Goal: Communication & Community: Answer question/provide support

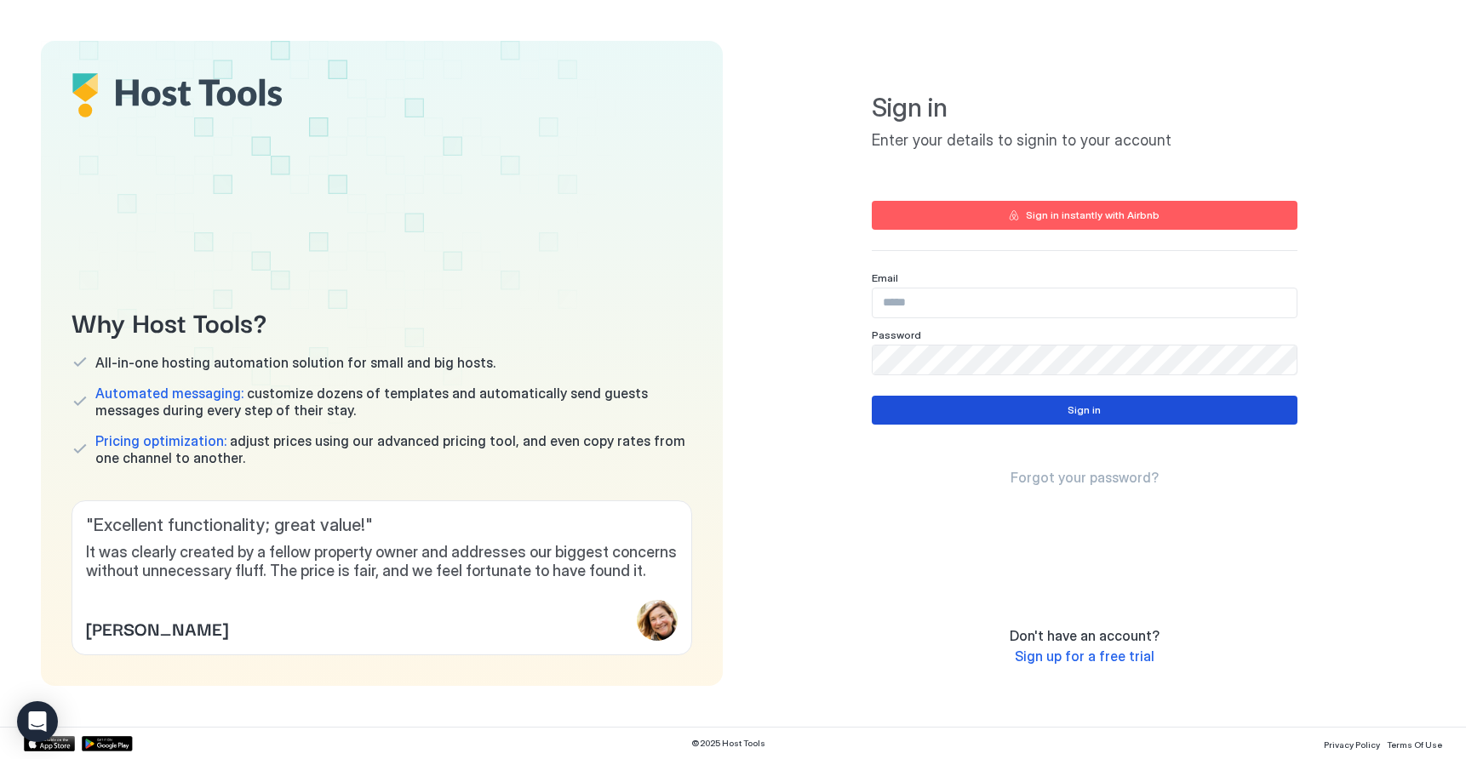
type input "**********"
click at [991, 409] on button "Sign in" at bounding box center [1085, 410] width 426 height 29
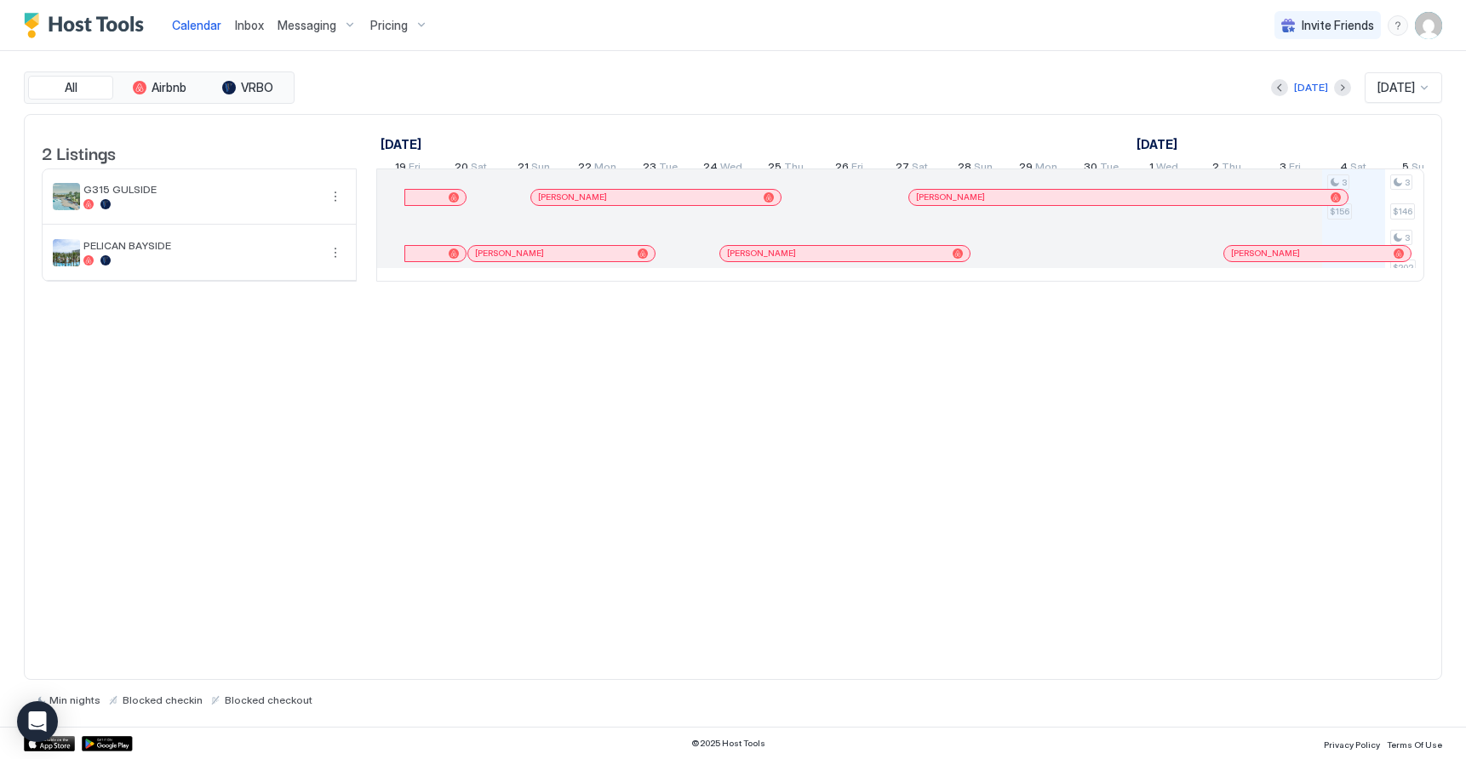
scroll to position [0, 946]
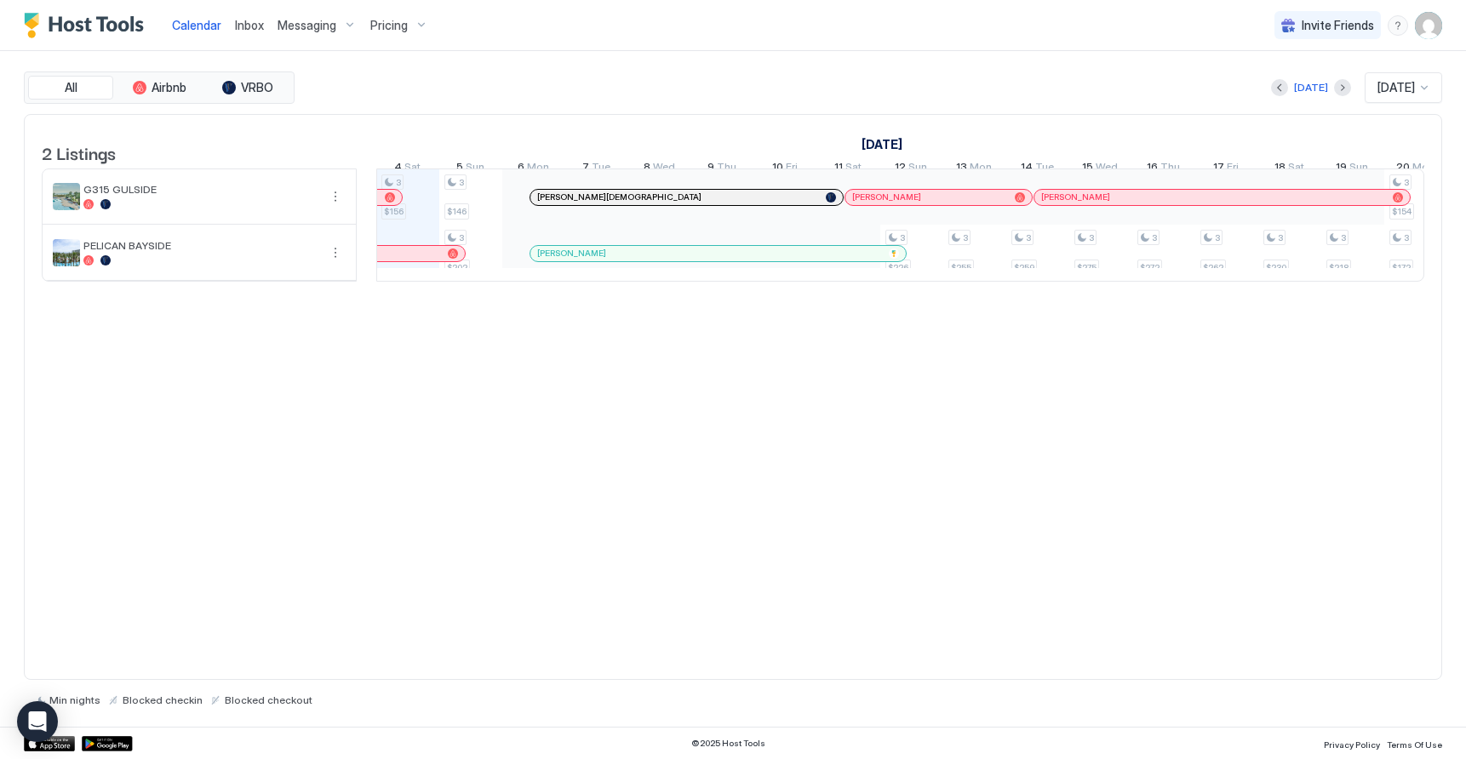
click at [300, 24] on span "Messaging" at bounding box center [306, 25] width 59 height 15
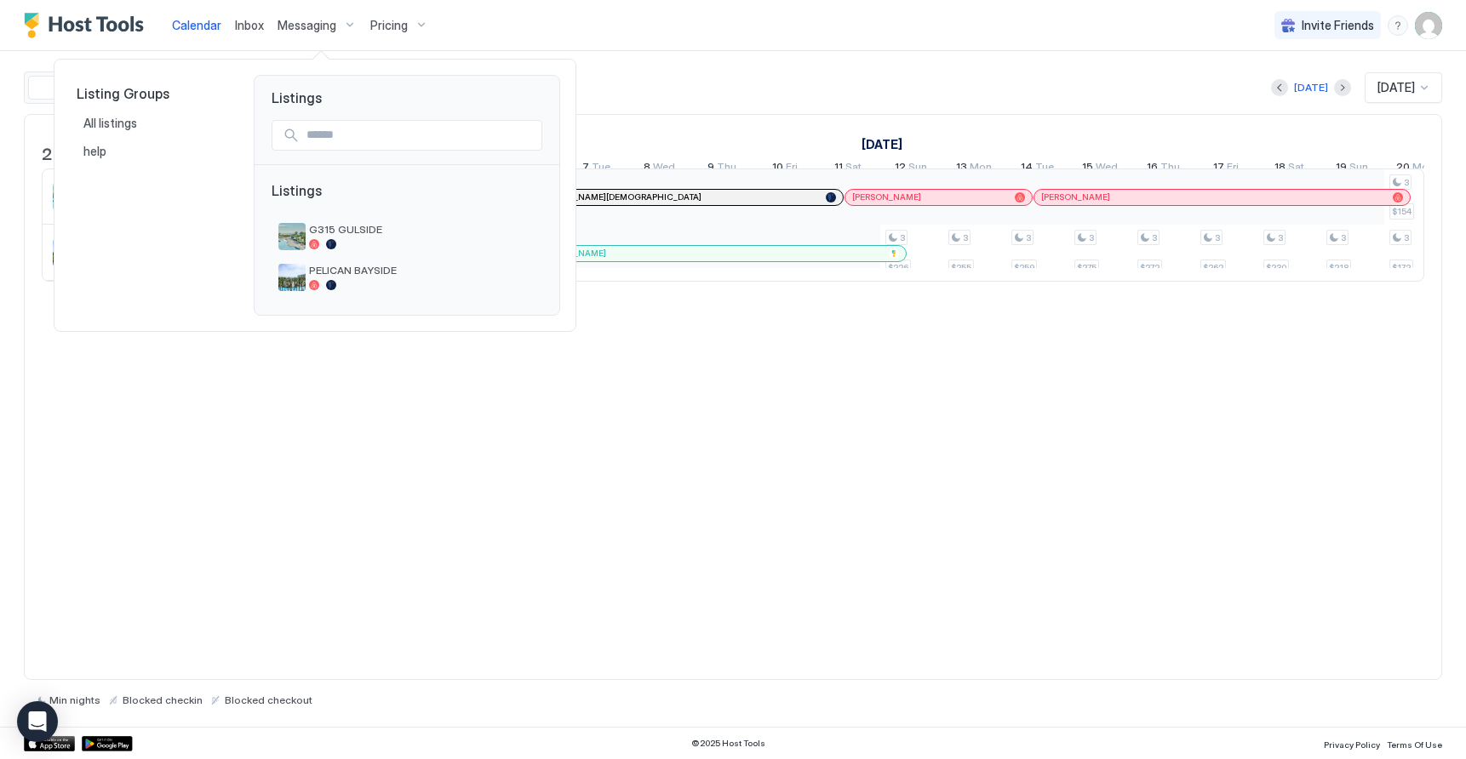
click at [258, 26] on div at bounding box center [733, 379] width 1466 height 759
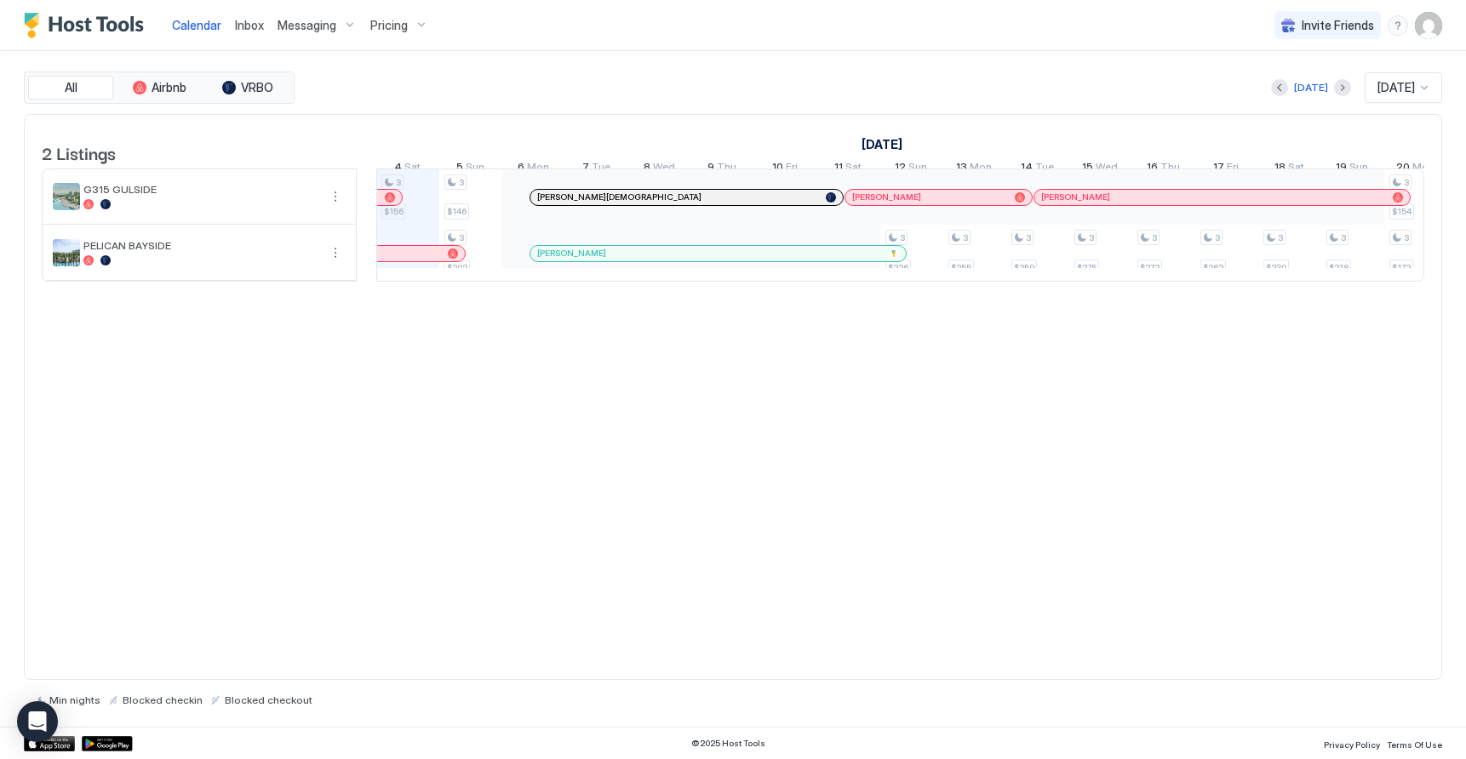
click at [254, 24] on span "Inbox" at bounding box center [249, 25] width 29 height 14
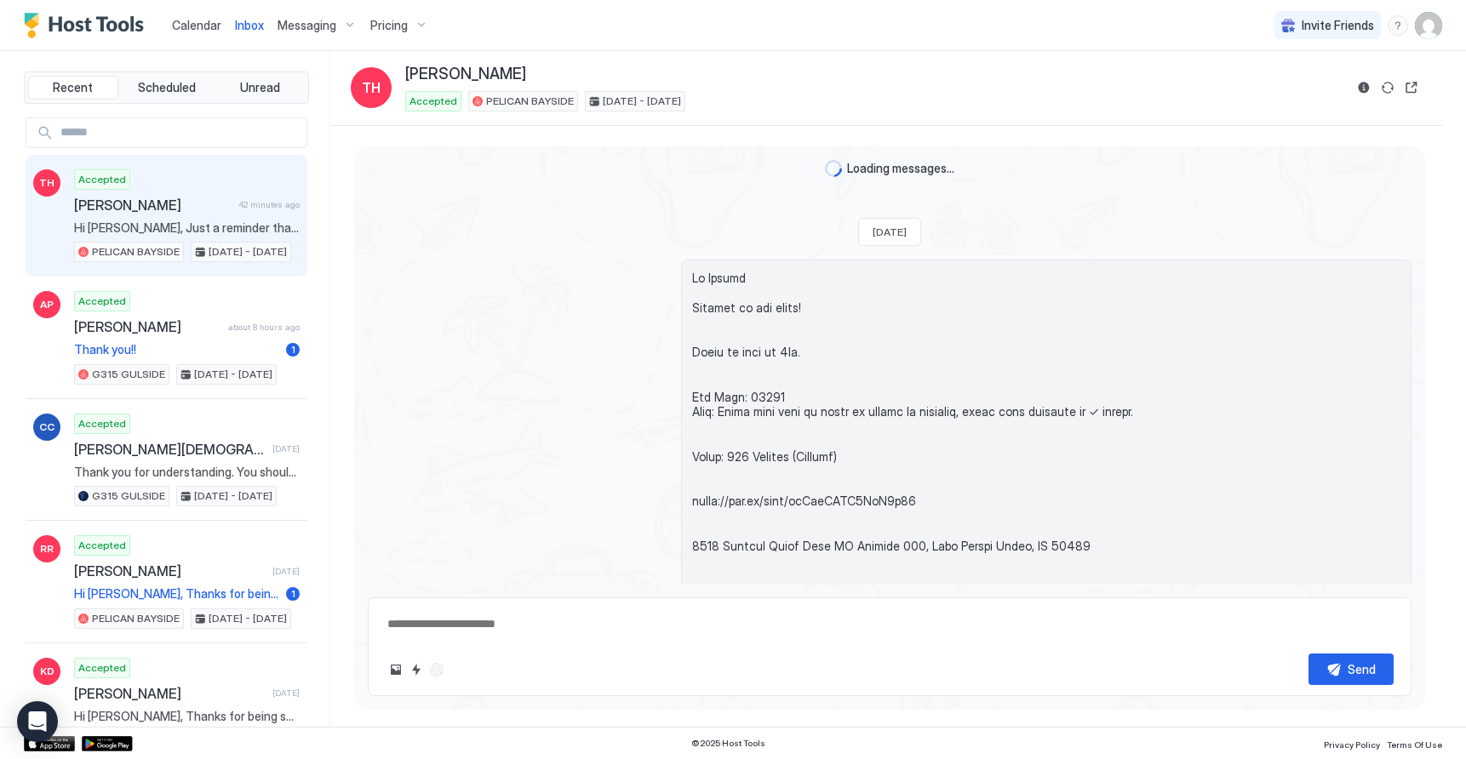
scroll to position [2118, 0]
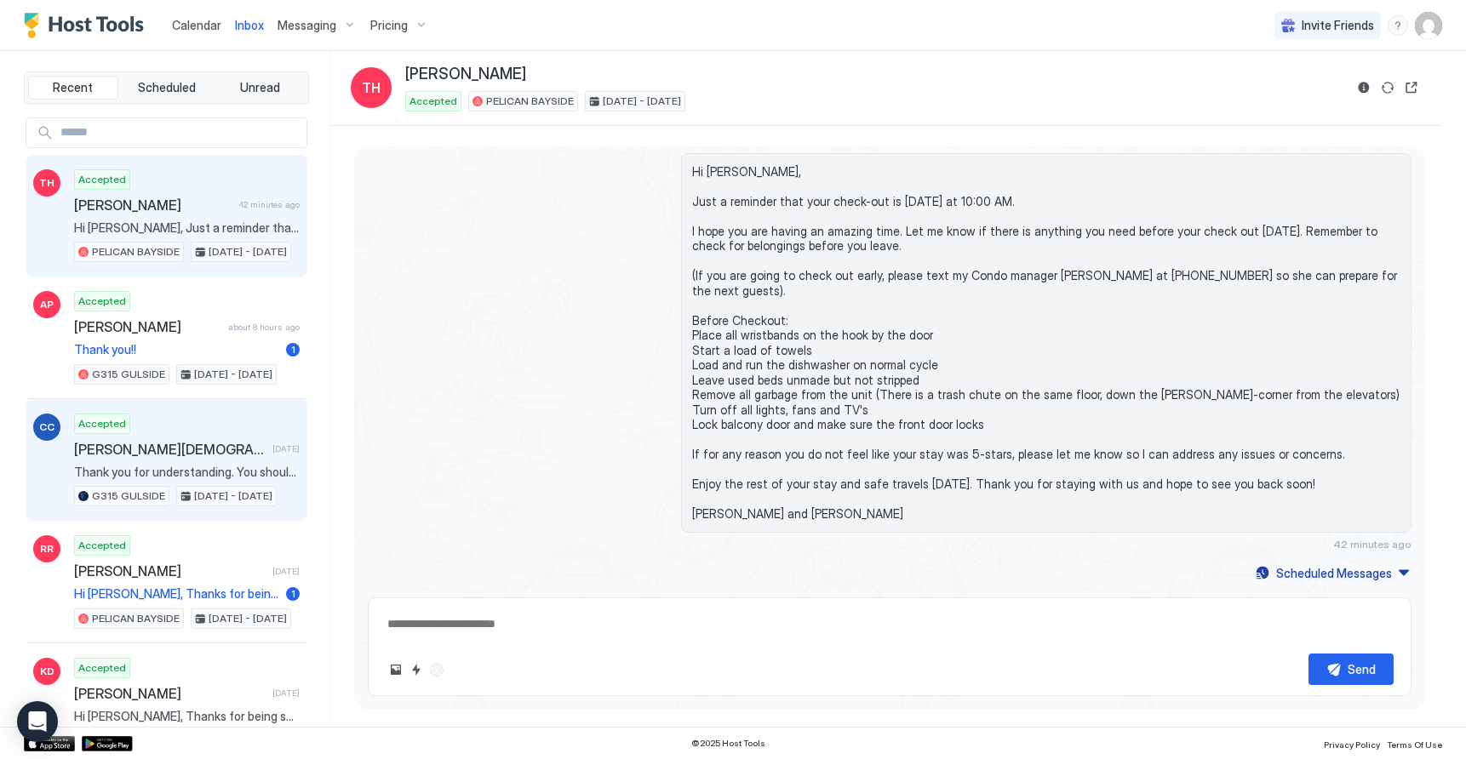
click at [187, 465] on span "Thank you for understanding. You should receive the check in information [DATE]…" at bounding box center [187, 472] width 226 height 15
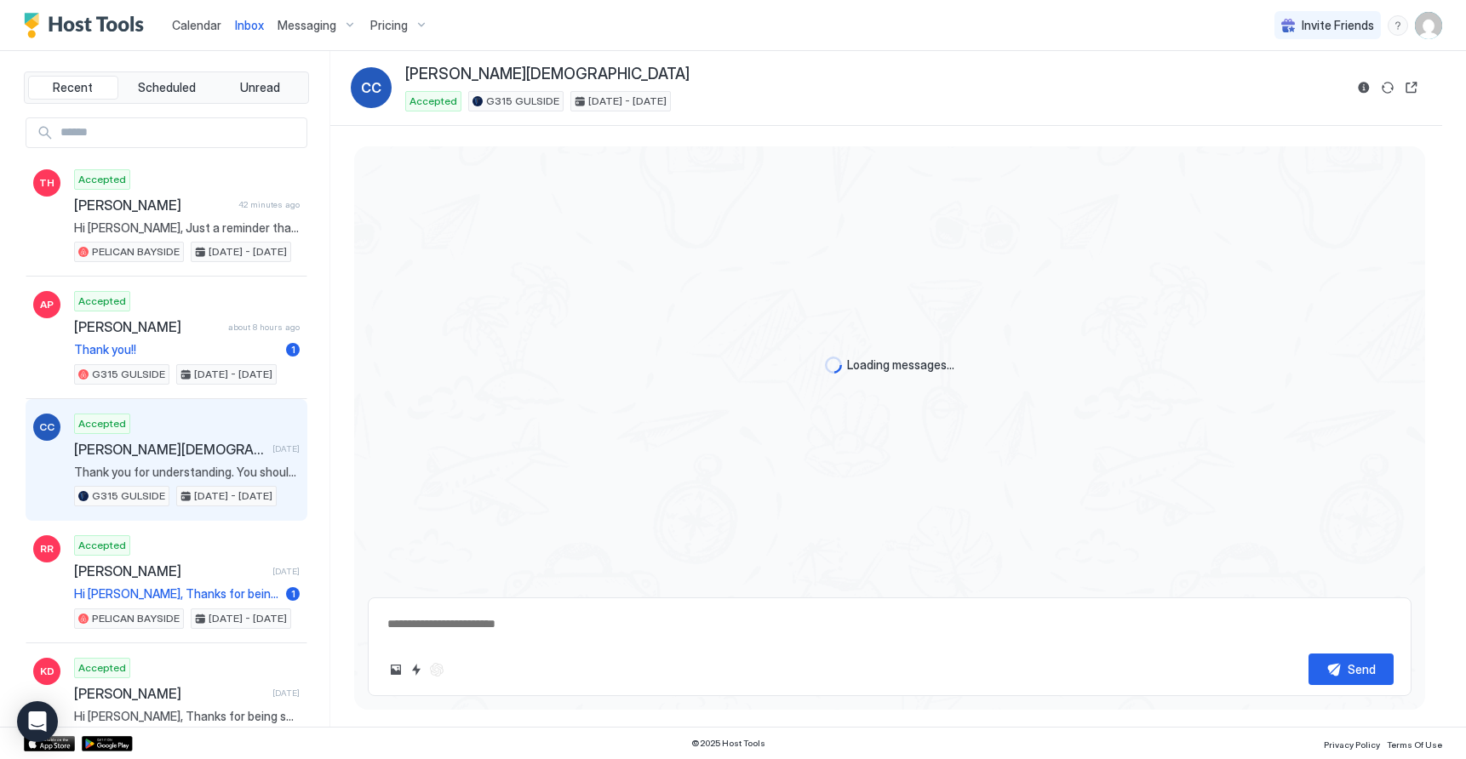
scroll to position [2182, 0]
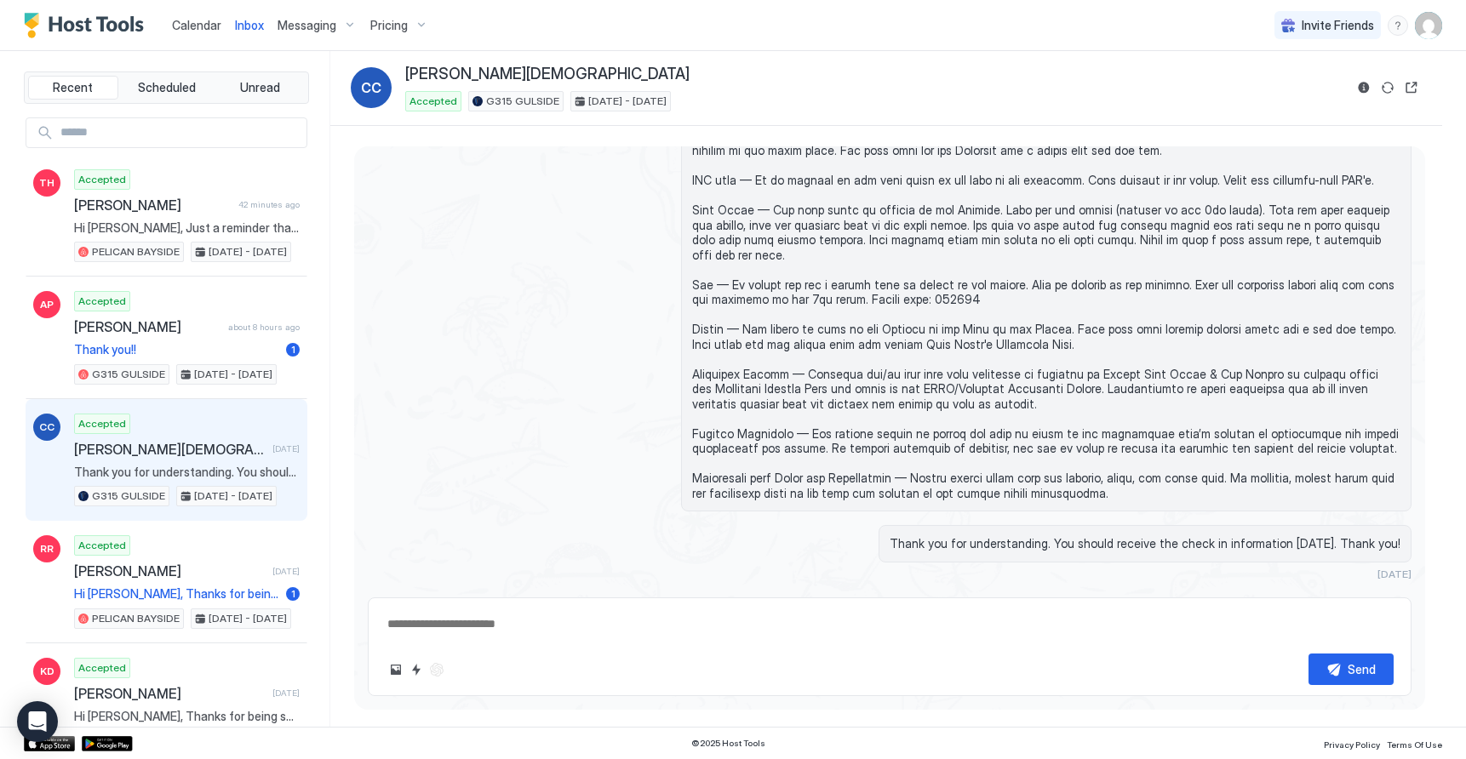
click at [326, 31] on span "Messaging" at bounding box center [306, 25] width 59 height 15
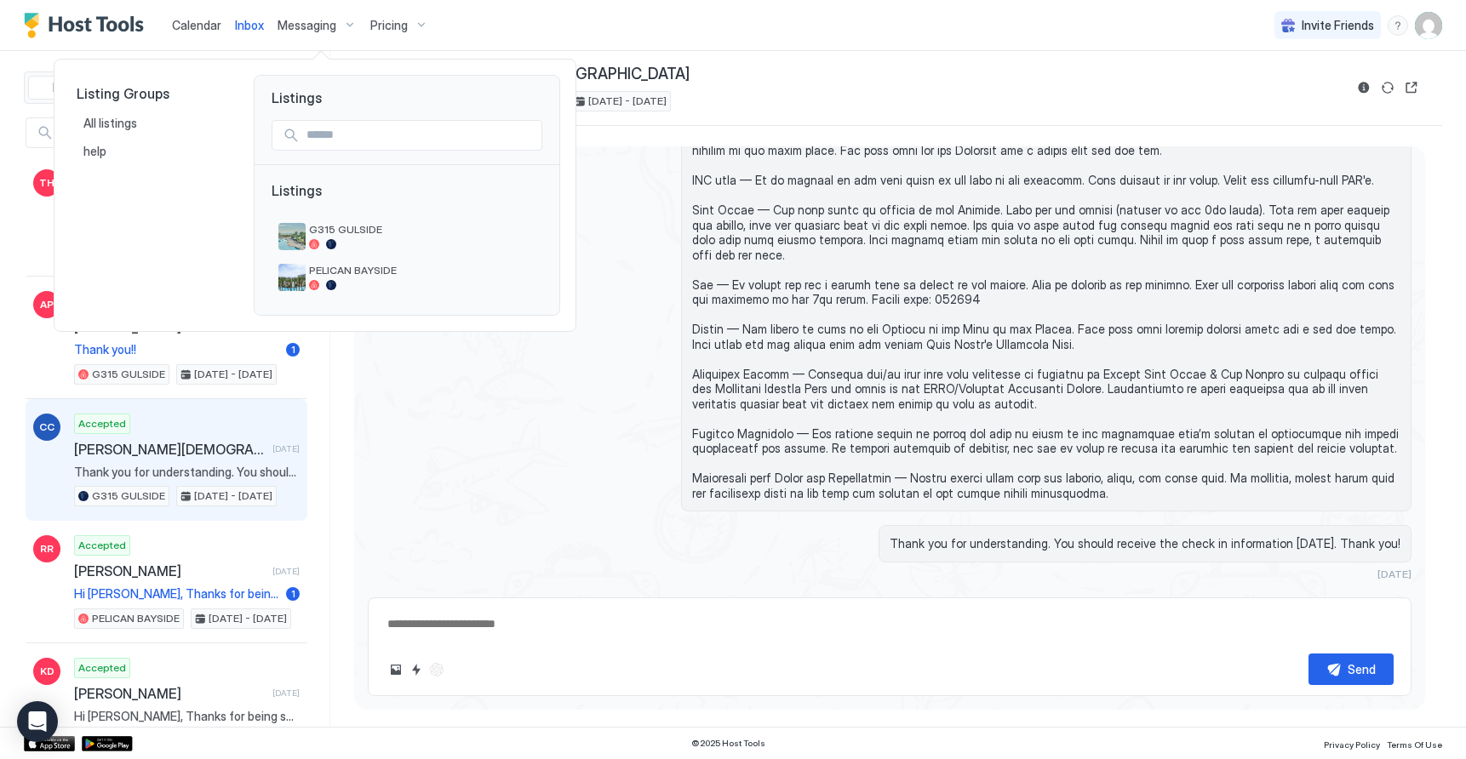
click at [602, 36] on div at bounding box center [733, 379] width 1466 height 759
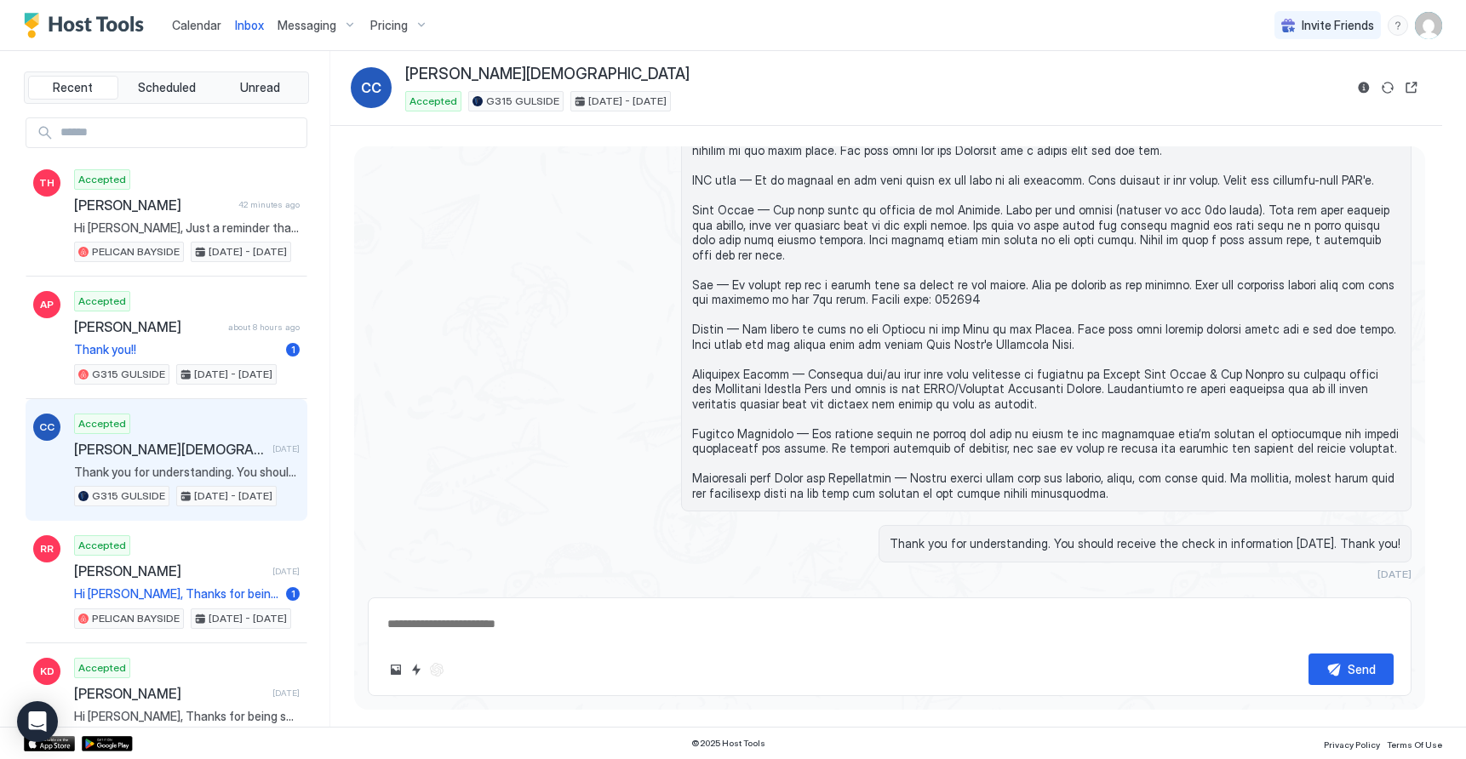
click at [338, 21] on div "Messaging" at bounding box center [317, 25] width 93 height 29
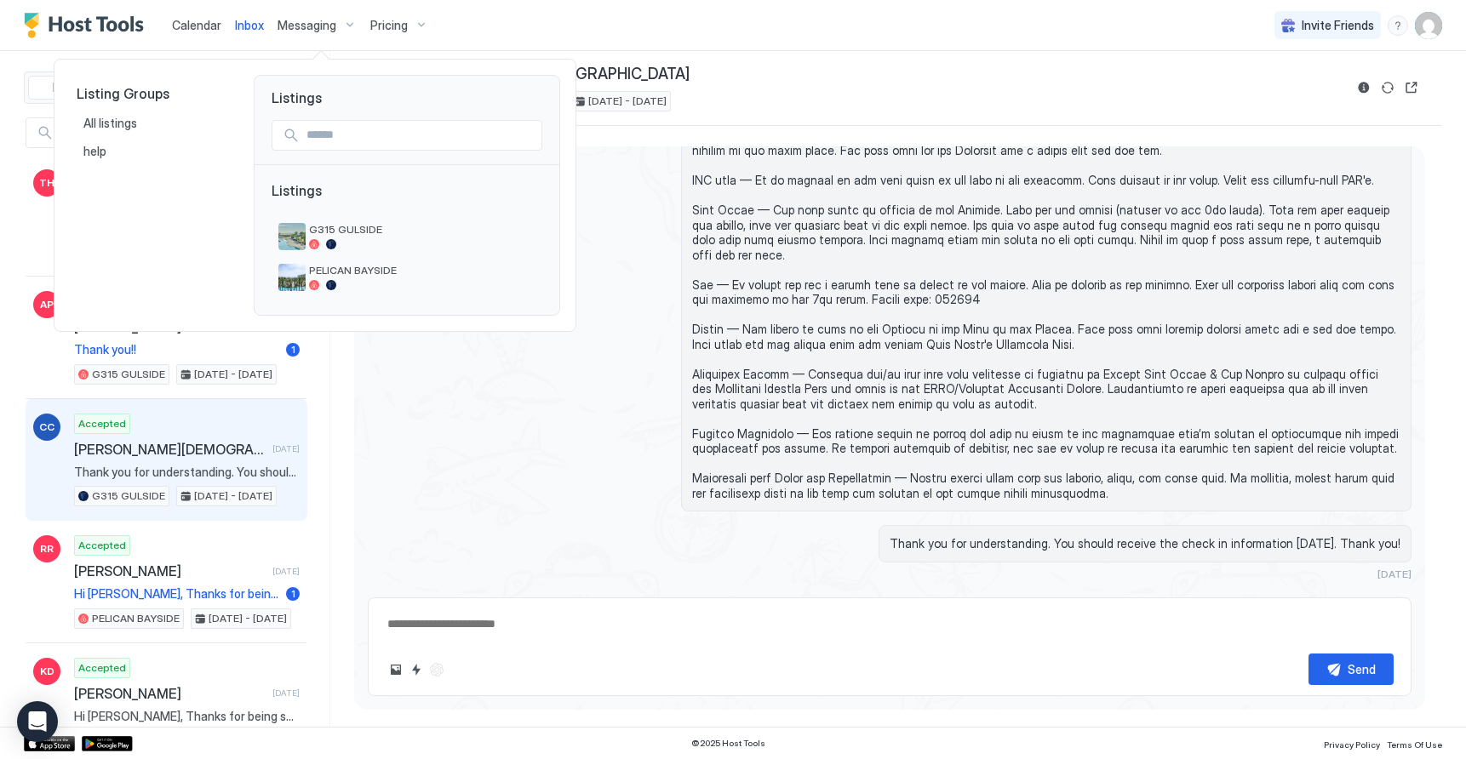
click at [615, 31] on div at bounding box center [733, 379] width 1466 height 759
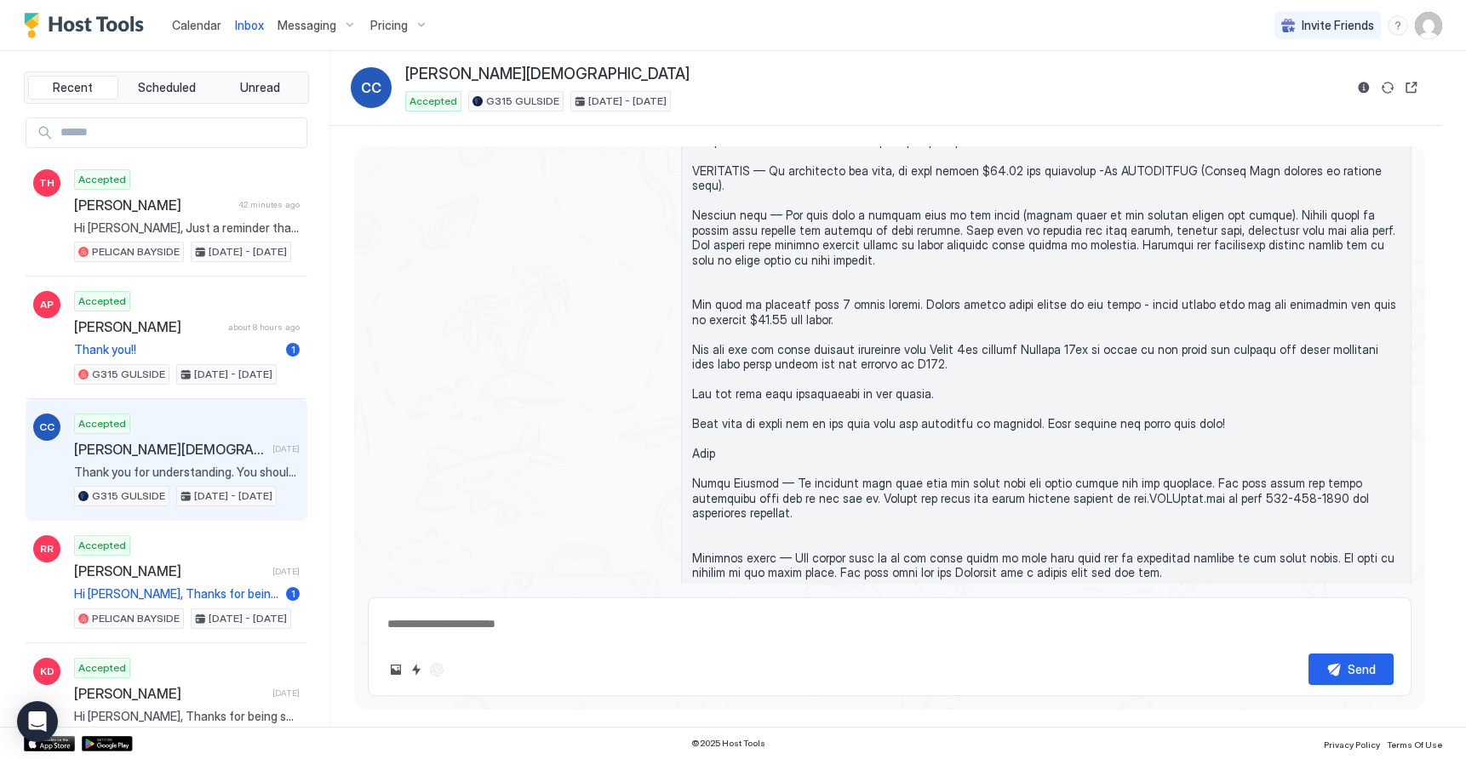
scroll to position [2124, 0]
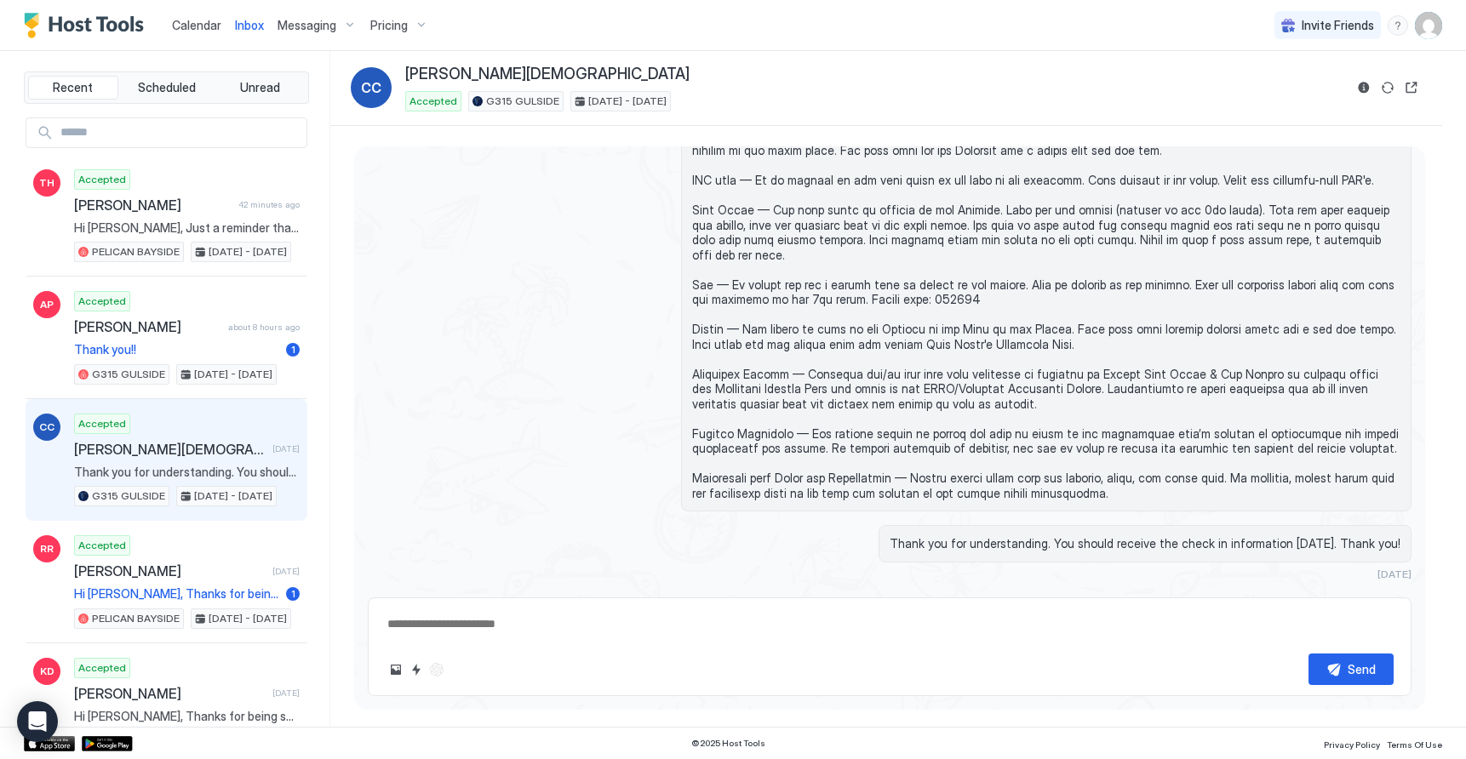
click at [352, 25] on div "Messaging" at bounding box center [317, 25] width 93 height 29
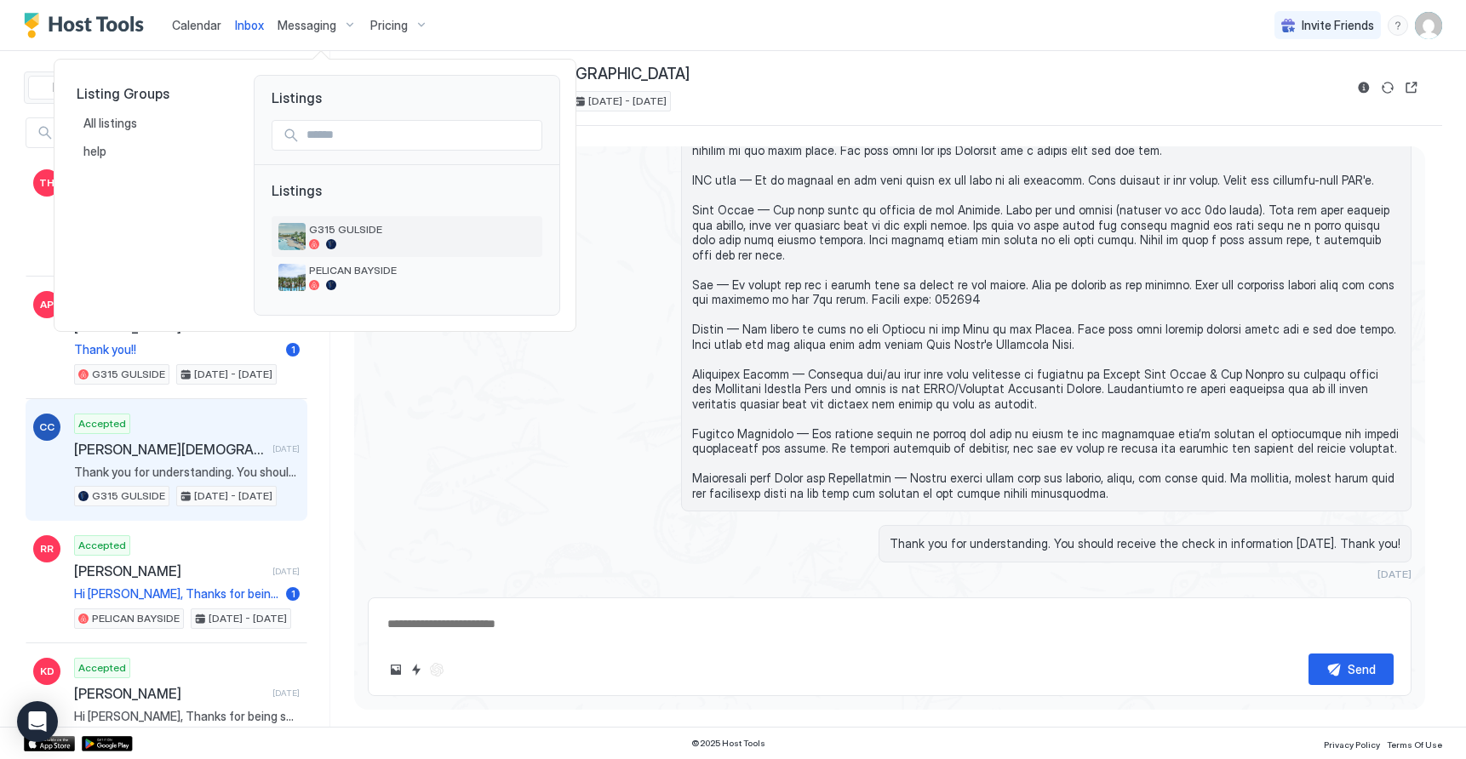
click at [356, 226] on span "G315 GULSIDE" at bounding box center [422, 229] width 226 height 13
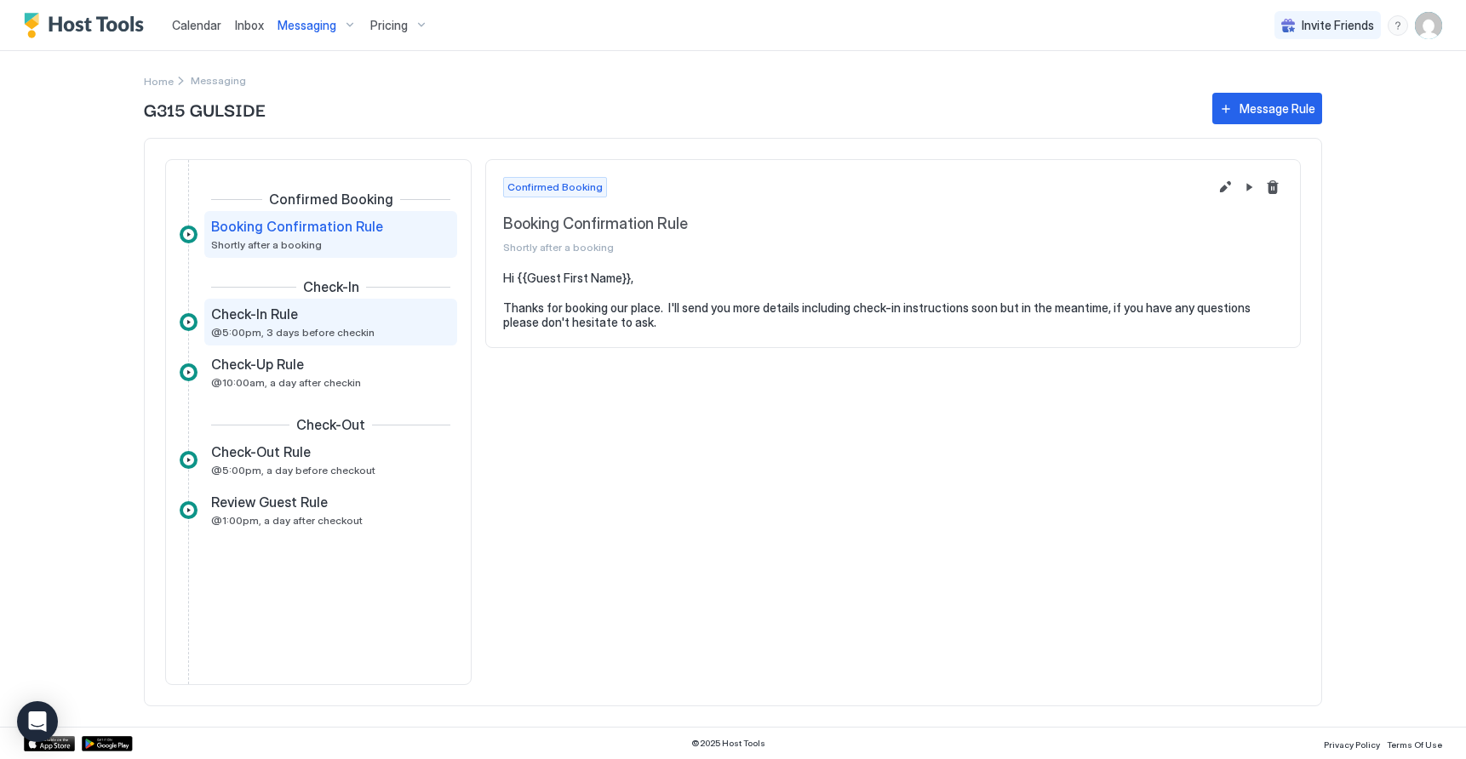
click at [265, 323] on div "Check-In Rule @5:00pm, 3 days before checkin" at bounding box center [318, 322] width 215 height 33
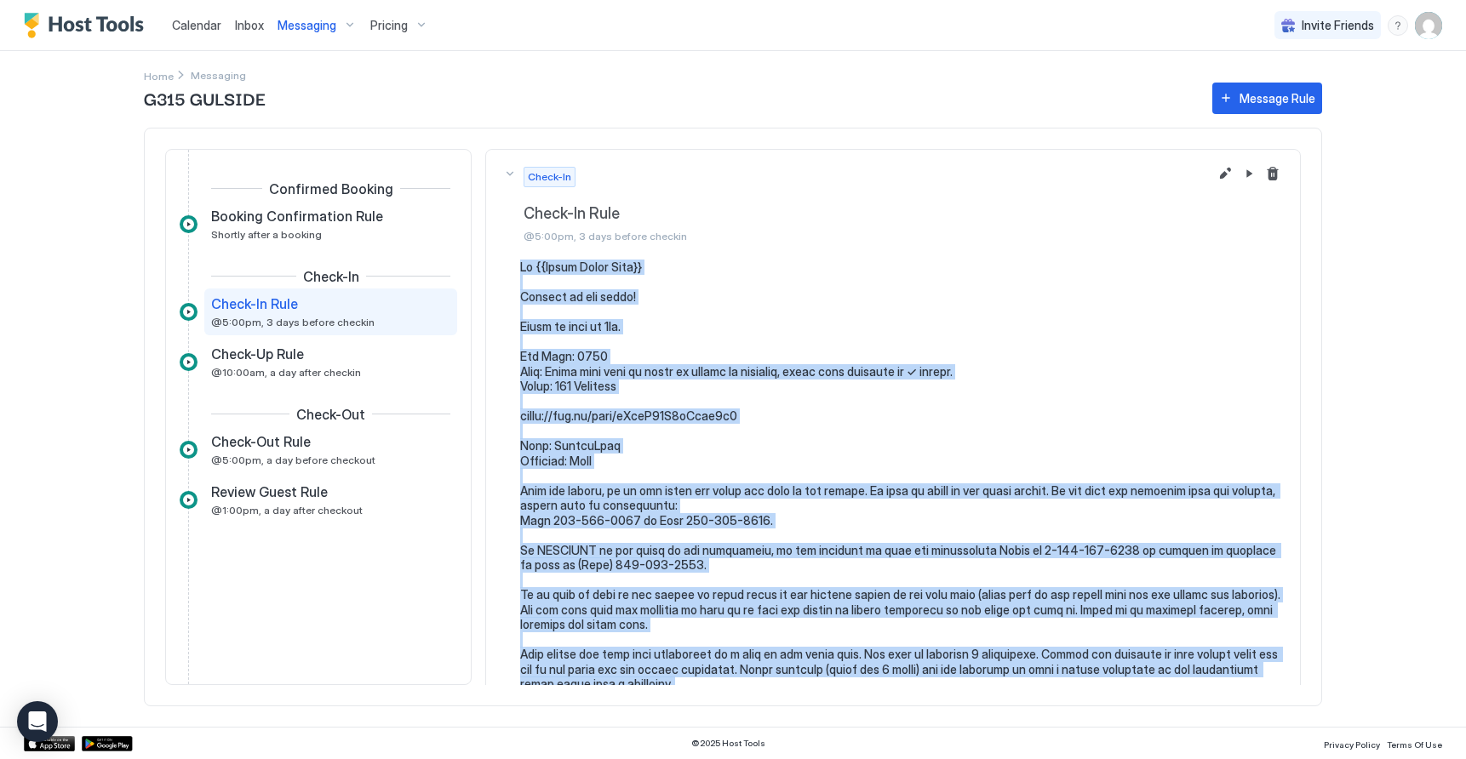
drag, startPoint x: 881, startPoint y: 541, endPoint x: 522, endPoint y: 270, distance: 450.3
drag, startPoint x: 522, startPoint y: 270, endPoint x: 540, endPoint y: 260, distance: 21.3
copy pre "Lo {{Ipsum Dolor Sita}} Consect ad eli seddo! Eiusm te inci ut 4la. Etd Magn: 7…"
click at [260, 10] on div "Inbox" at bounding box center [249, 24] width 43 height 31
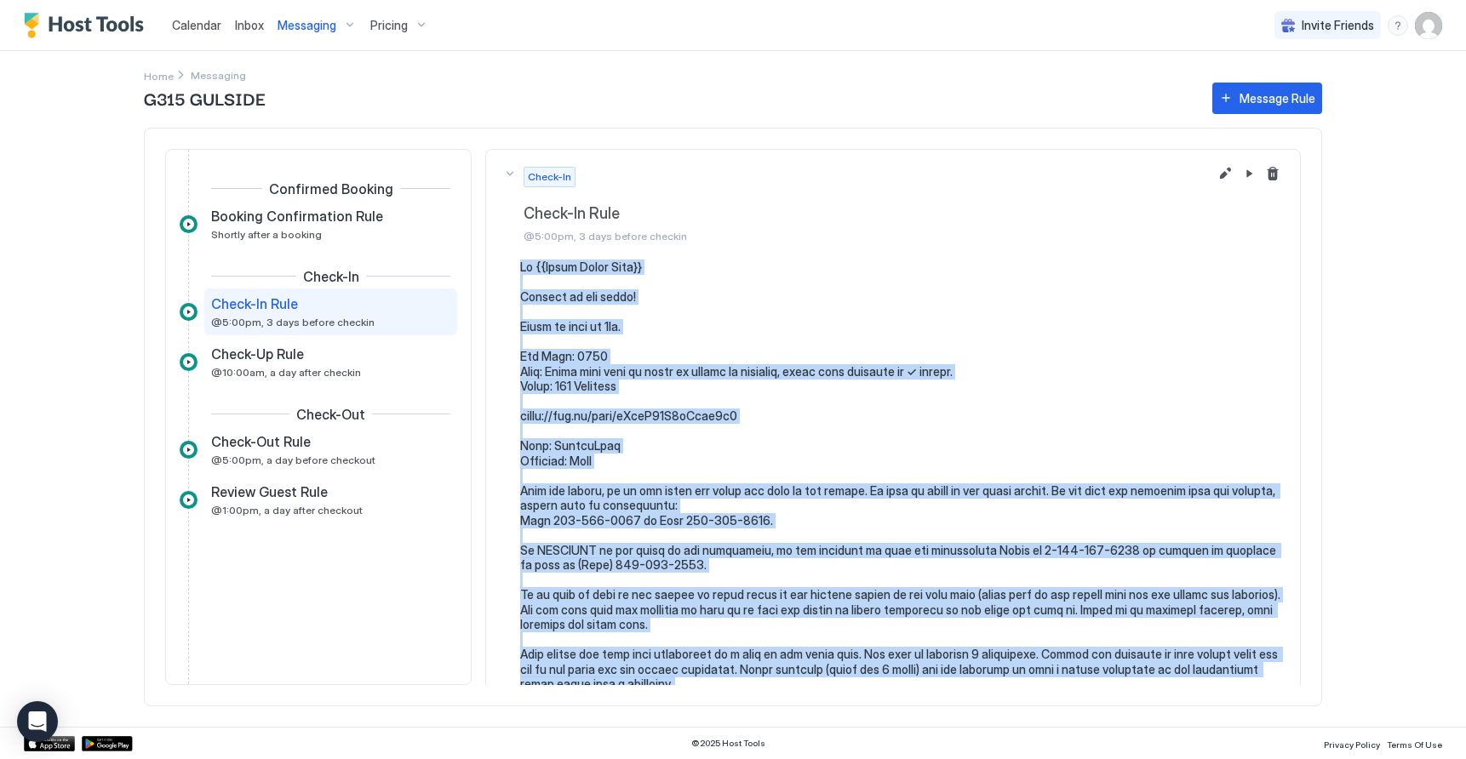
click at [254, 20] on span "Inbox" at bounding box center [249, 25] width 29 height 14
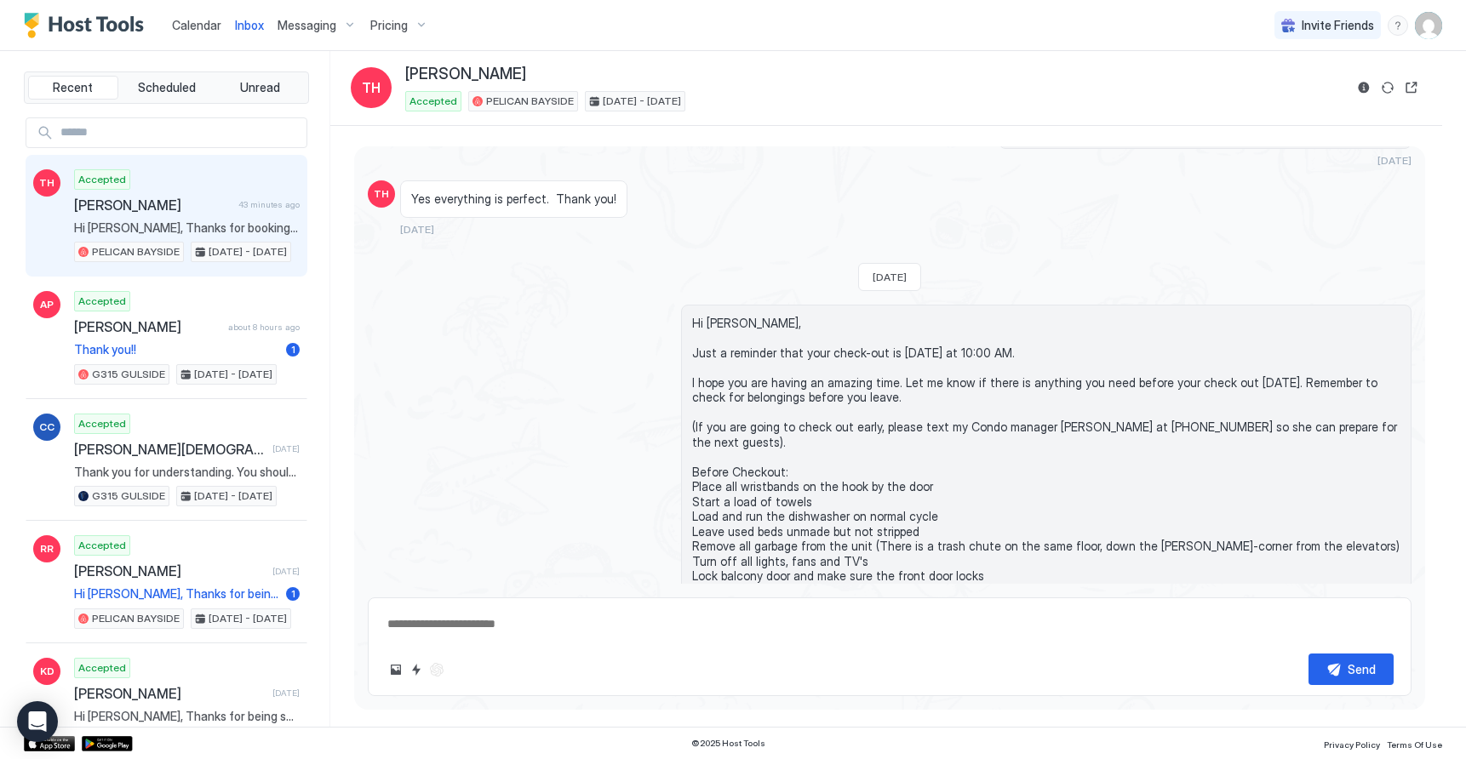
scroll to position [1947, 0]
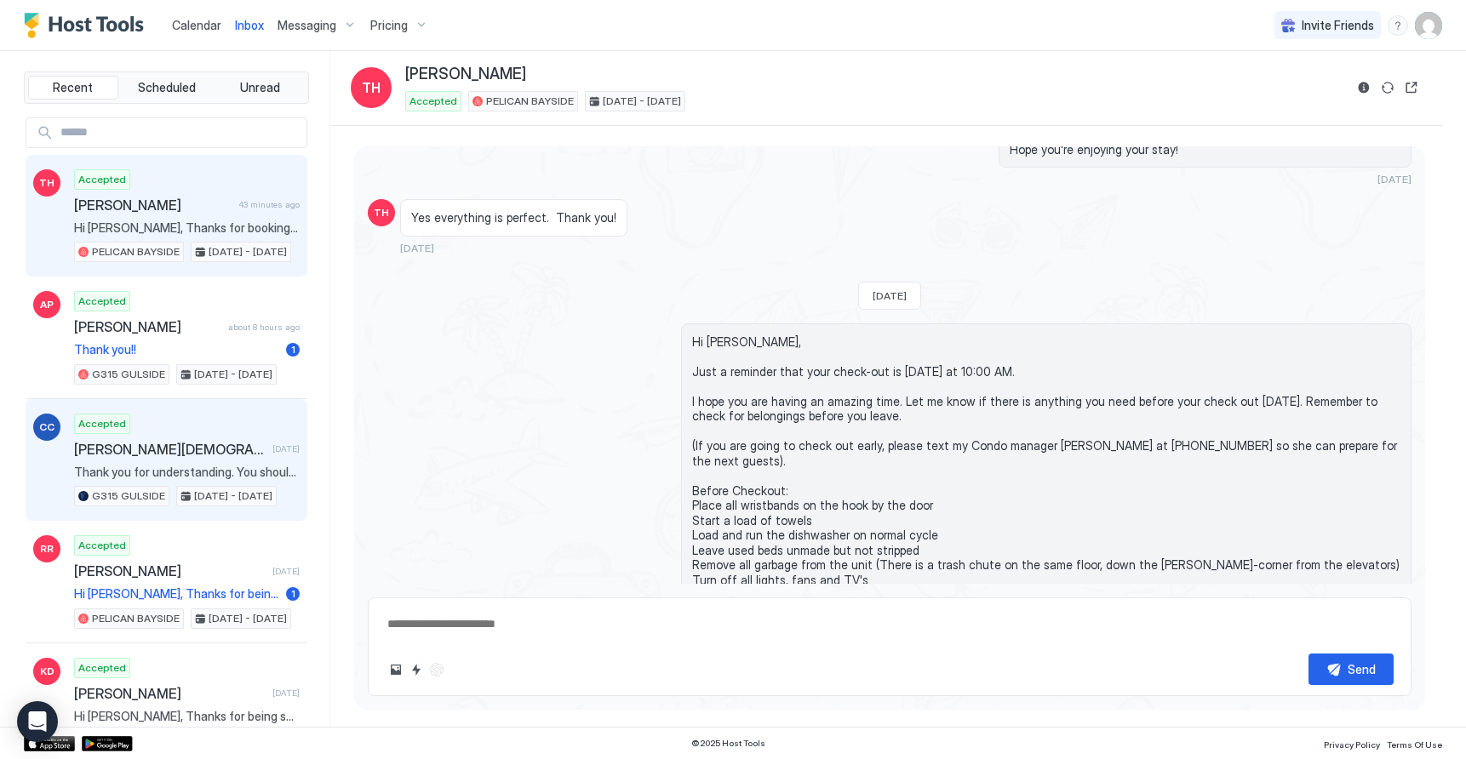
click at [169, 460] on div "Accepted [PERSON_NAME][DEMOGRAPHIC_DATA] [DATE] Thank you for understanding. Yo…" at bounding box center [187, 461] width 226 height 94
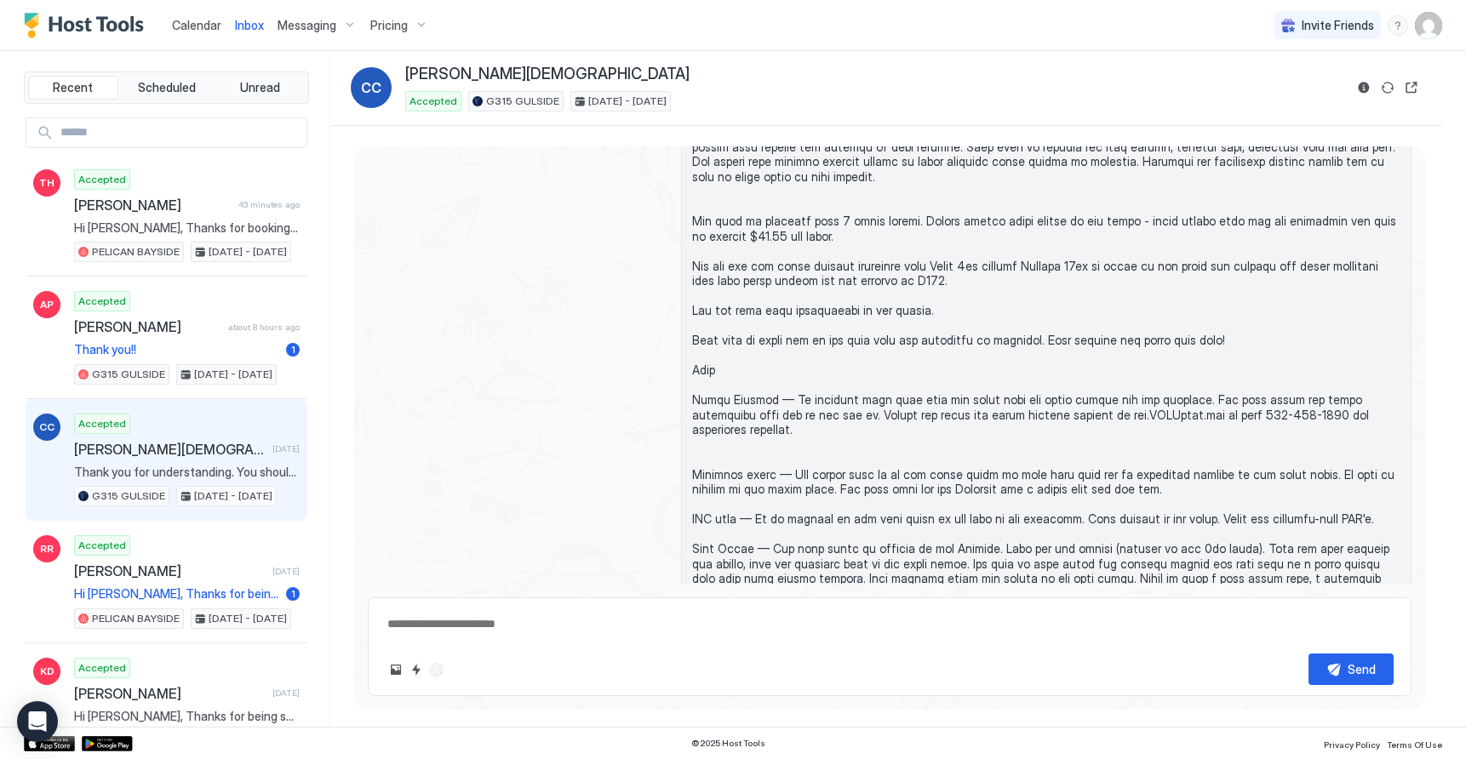
scroll to position [2124, 0]
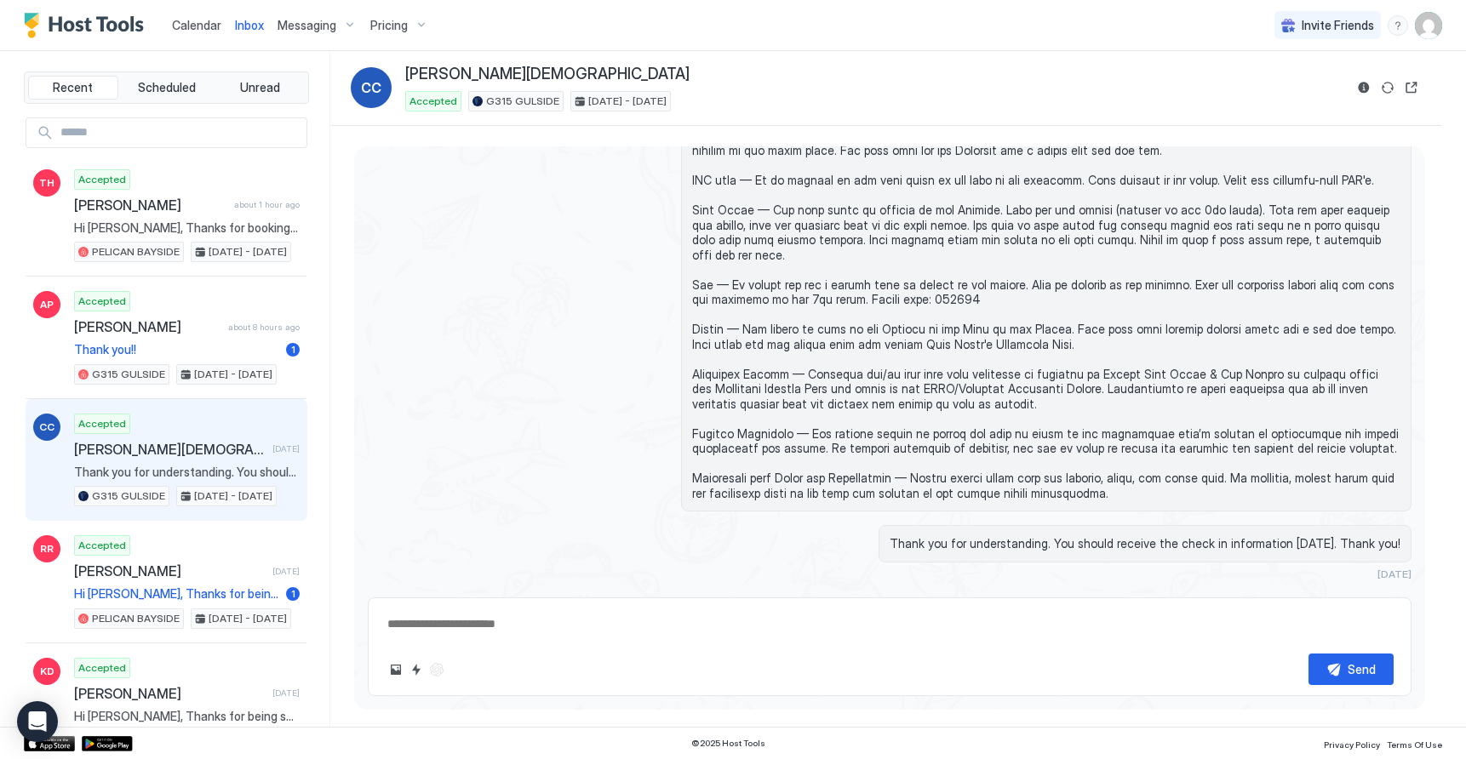
type textarea "*"
